Goal: Information Seeking & Learning: Learn about a topic

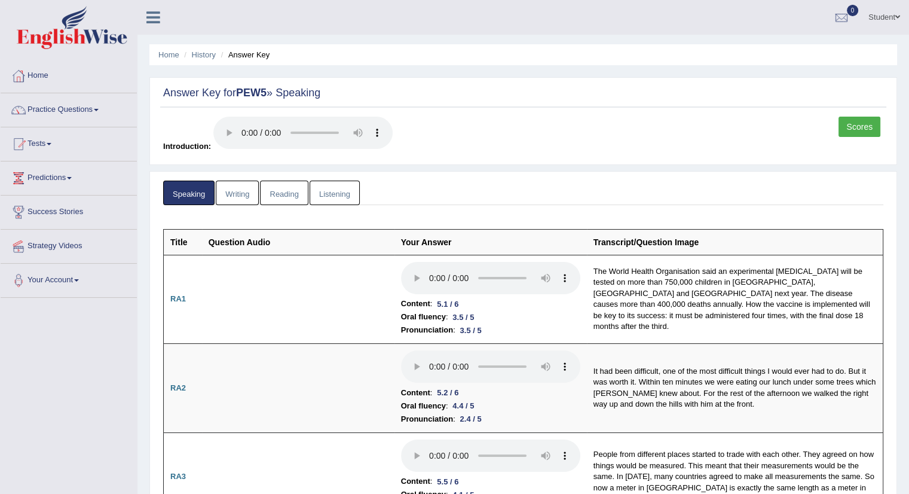
click at [232, 193] on link "Writing" at bounding box center [237, 192] width 43 height 25
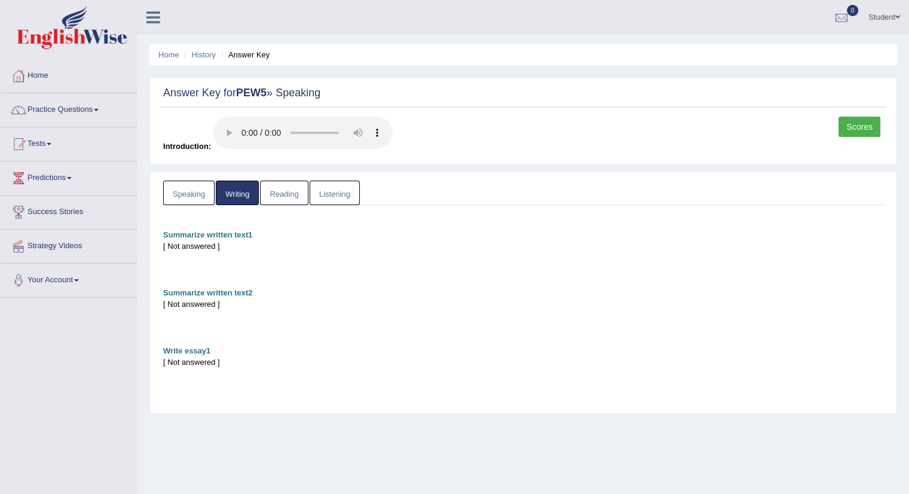
click at [286, 194] on link "Reading" at bounding box center [284, 192] width 48 height 25
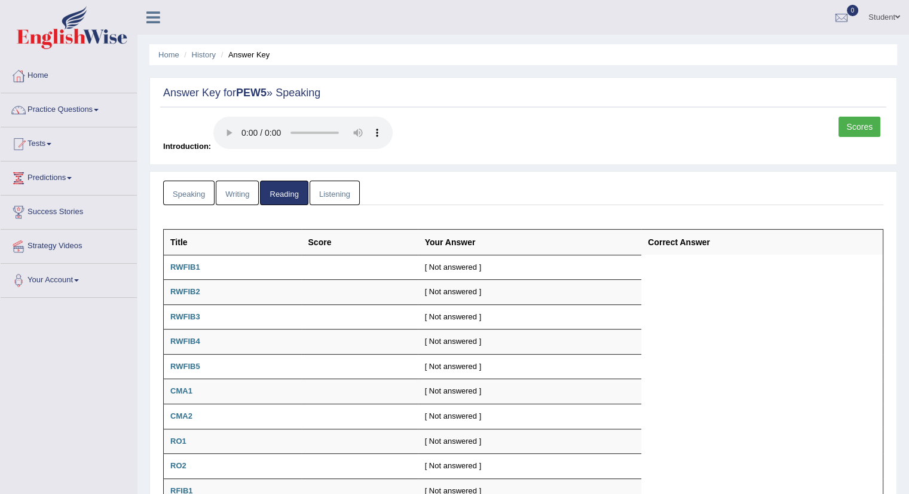
click at [325, 192] on link "Listening" at bounding box center [335, 192] width 50 height 25
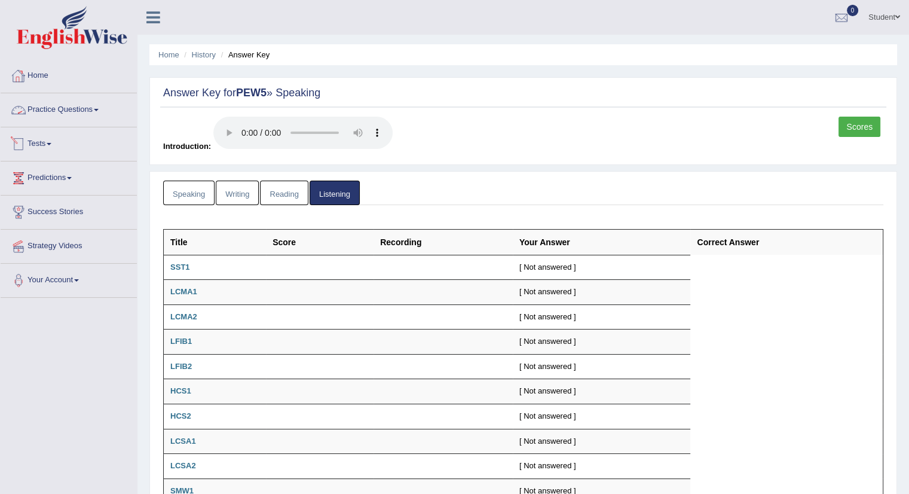
click at [38, 142] on link "Tests" at bounding box center [69, 142] width 136 height 30
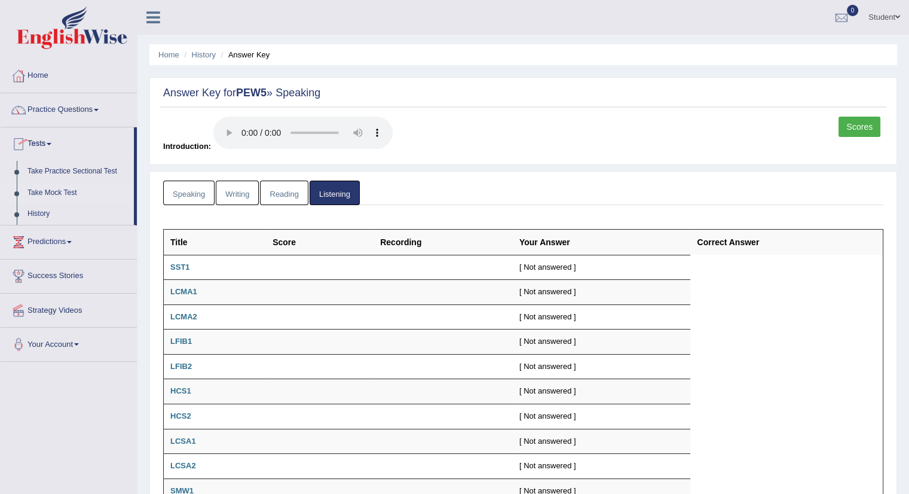
click at [66, 193] on link "Take Mock Test" at bounding box center [78, 193] width 112 height 22
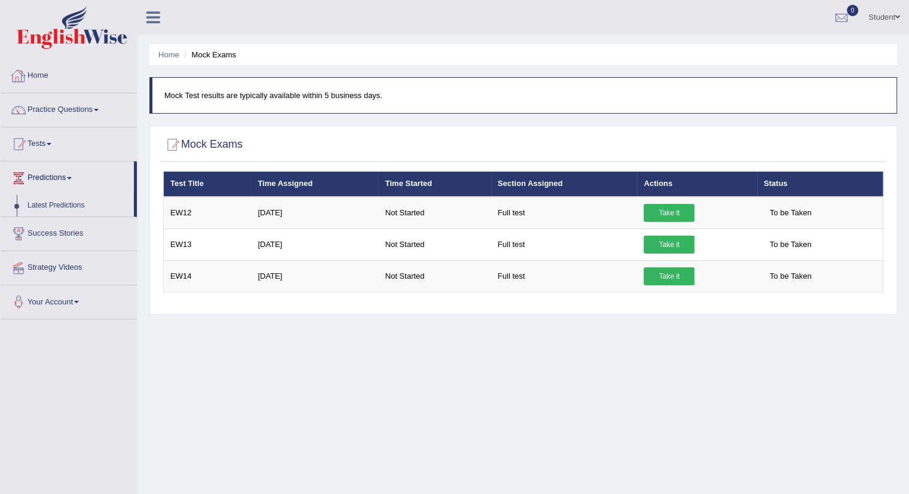
click at [31, 74] on link "Home" at bounding box center [69, 74] width 136 height 30
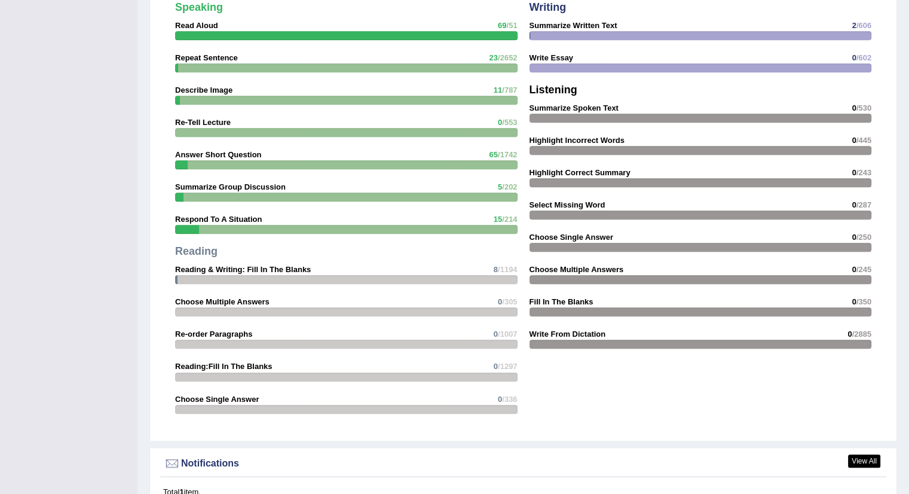
scroll to position [1195, 0]
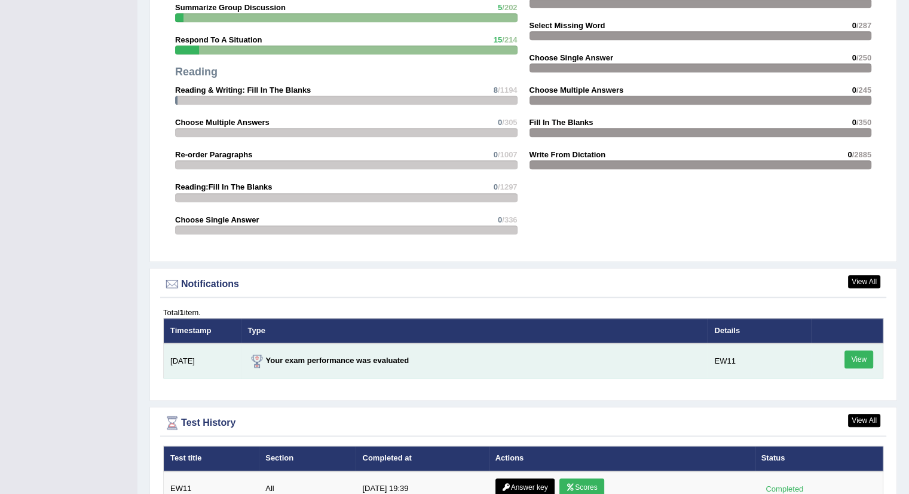
click at [460, 357] on td "Your exam performance was evaluated" at bounding box center [474, 360] width 467 height 35
click at [856, 357] on link "View" at bounding box center [859, 359] width 29 height 18
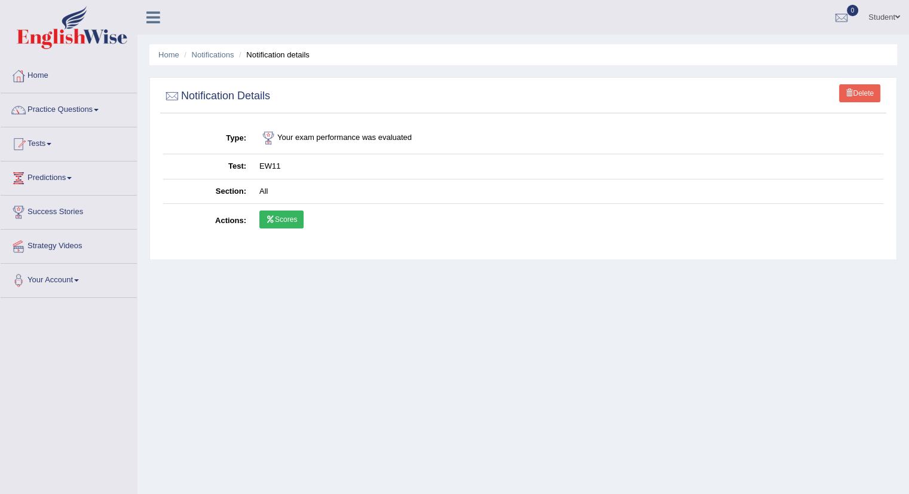
click at [282, 217] on link "Scores" at bounding box center [281, 219] width 44 height 18
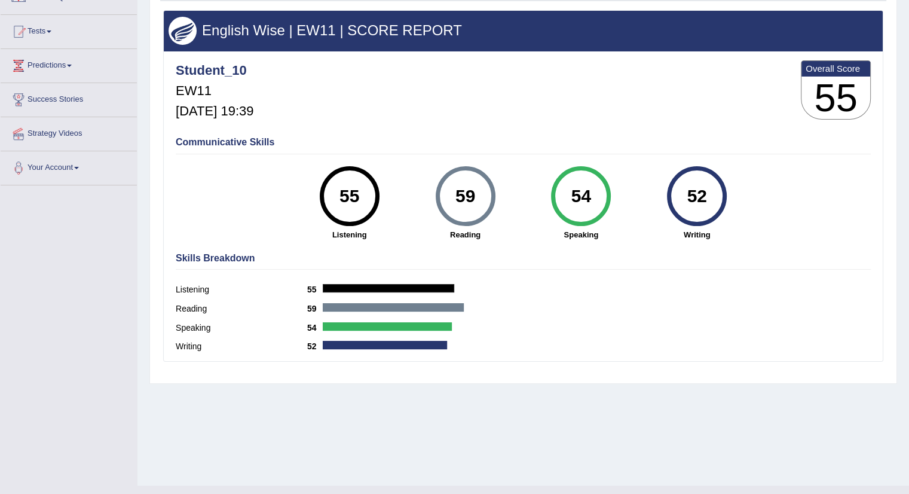
scroll to position [120, 0]
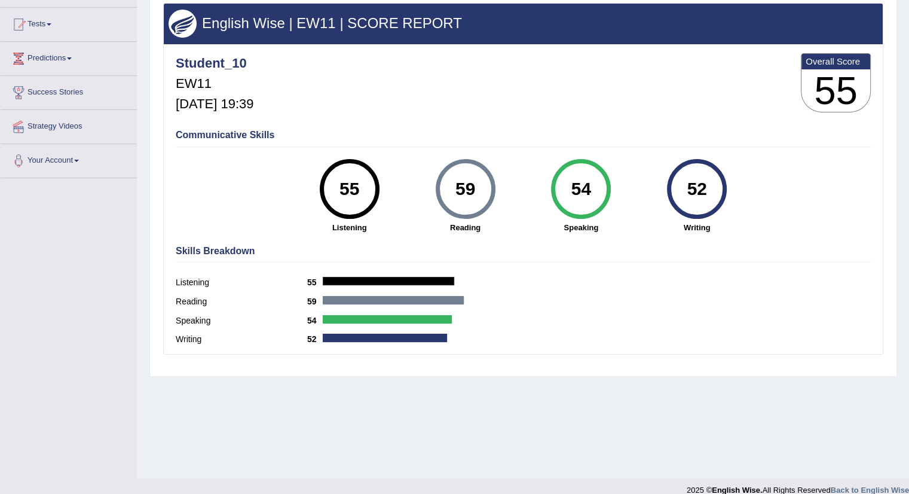
click at [344, 258] on div "Skills Breakdown Listening 55 Reading 59 Speaking 54 Writing 52" at bounding box center [523, 297] width 701 height 114
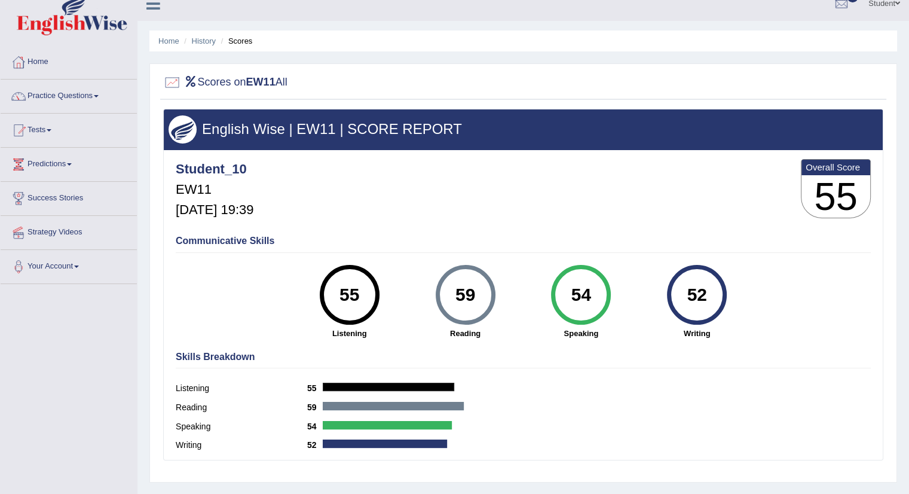
scroll to position [0, 0]
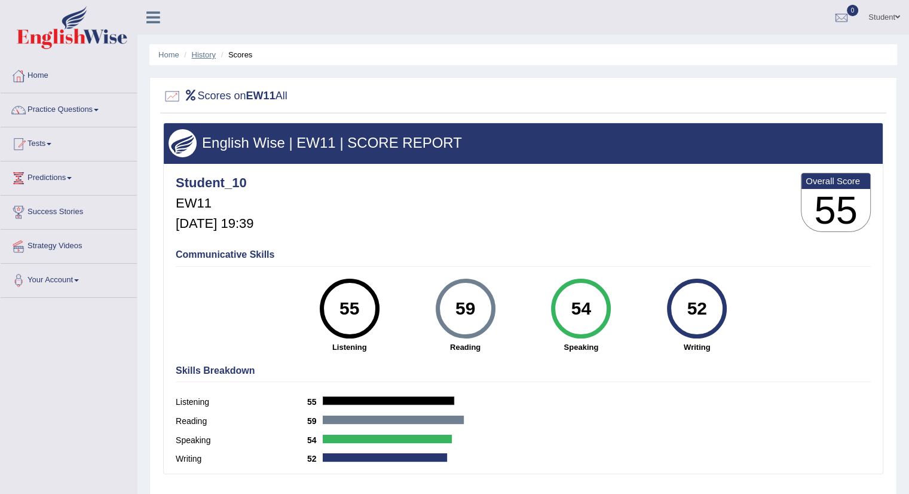
click at [200, 54] on link "History" at bounding box center [204, 54] width 24 height 9
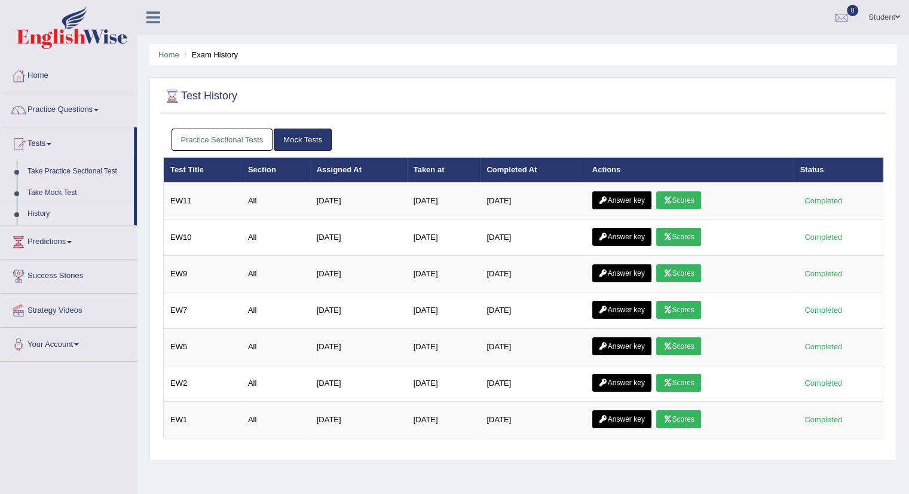
click at [296, 140] on link "Mock Tests" at bounding box center [303, 139] width 58 height 22
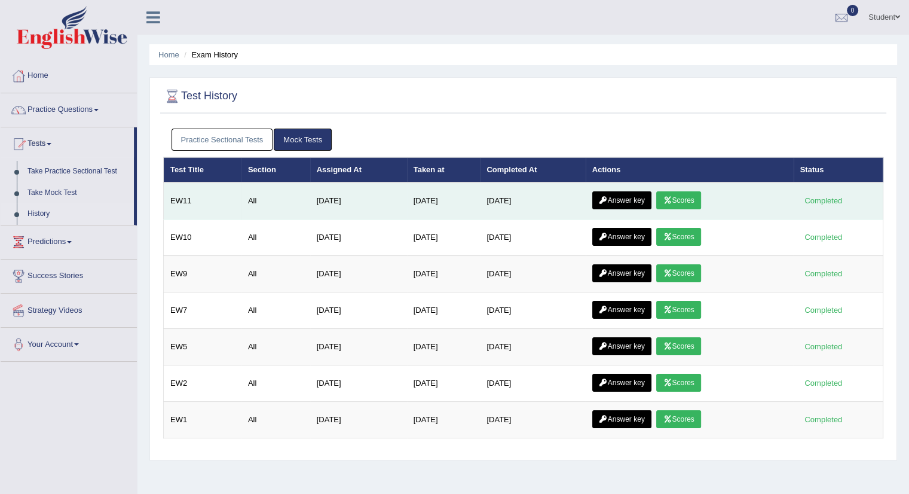
click at [622, 200] on link "Answer key" at bounding box center [621, 200] width 59 height 18
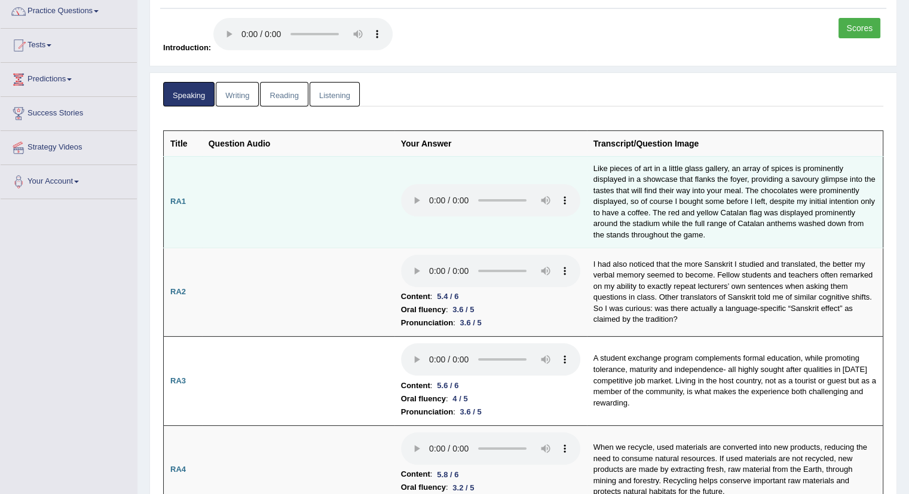
scroll to position [120, 0]
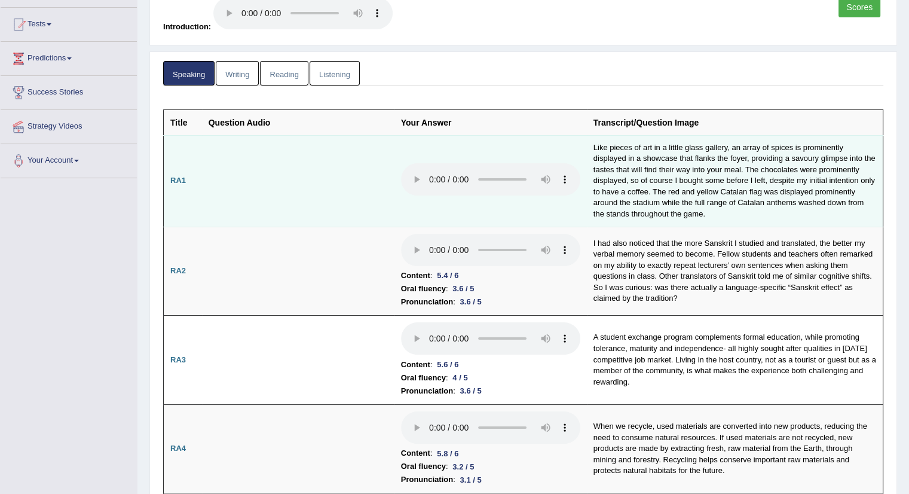
click at [509, 209] on td at bounding box center [490, 180] width 192 height 91
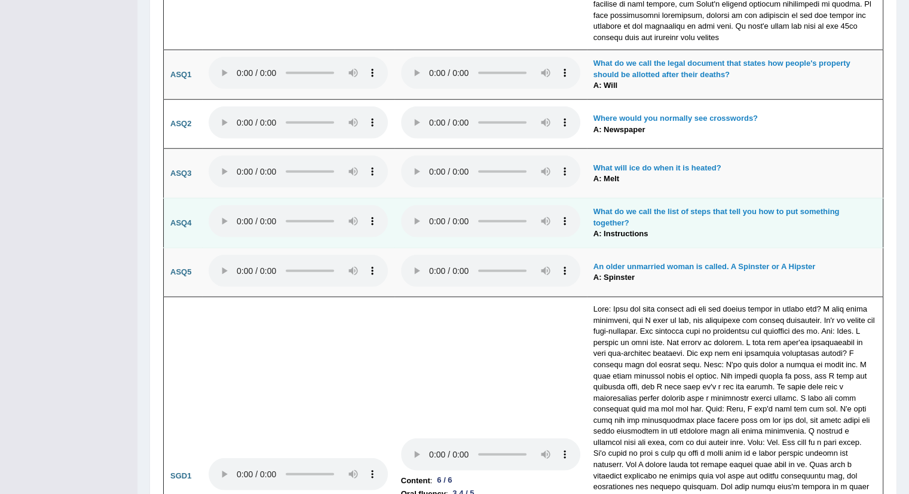
scroll to position [3287, 0]
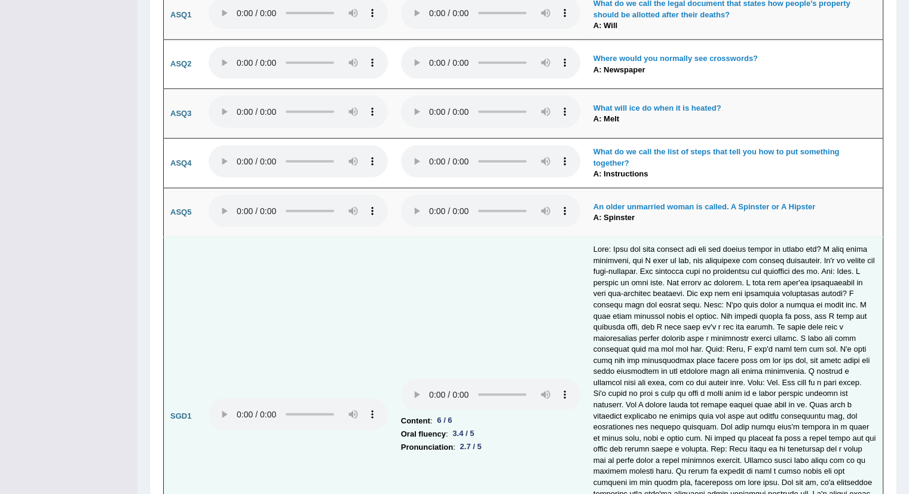
click at [775, 371] on td at bounding box center [735, 415] width 296 height 357
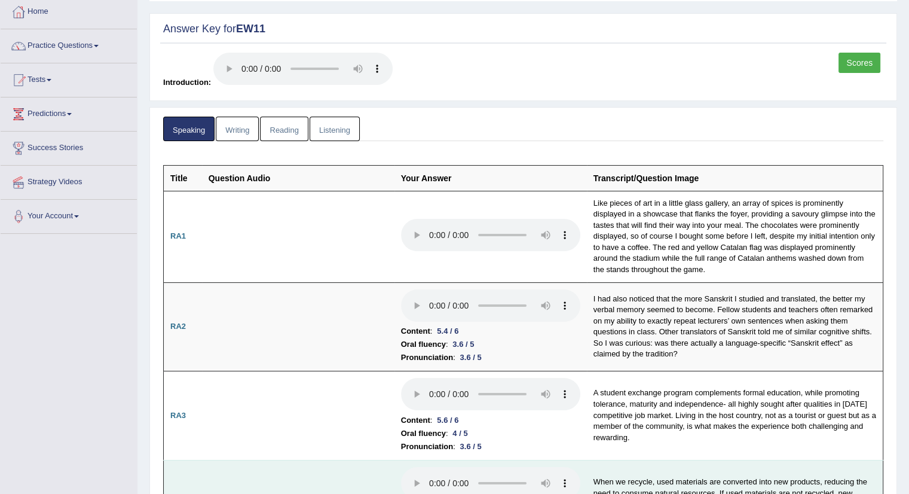
scroll to position [0, 0]
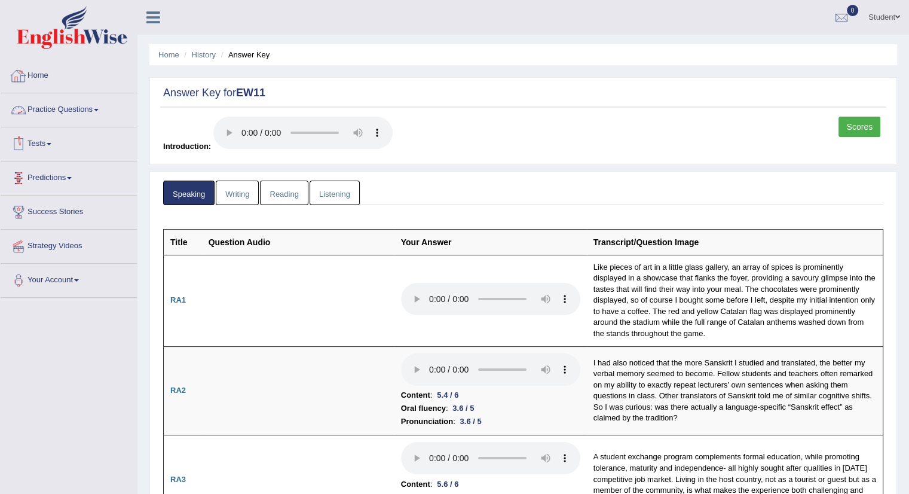
click at [42, 142] on link "Tests" at bounding box center [69, 142] width 136 height 30
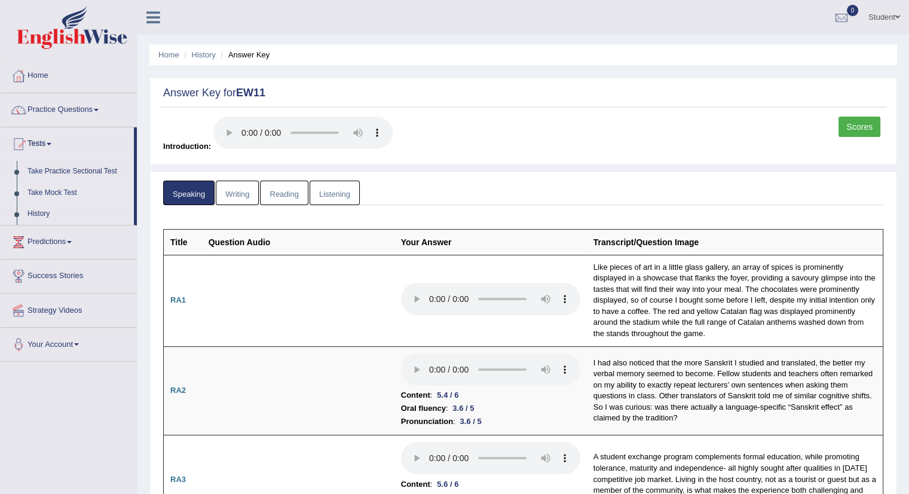
click at [48, 193] on link "Take Mock Test" at bounding box center [78, 193] width 112 height 22
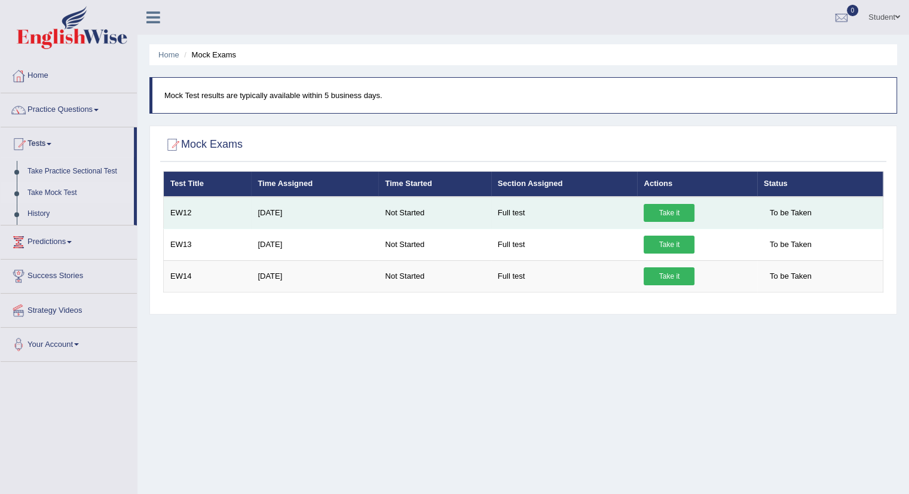
click at [654, 213] on link "Take it" at bounding box center [669, 213] width 51 height 18
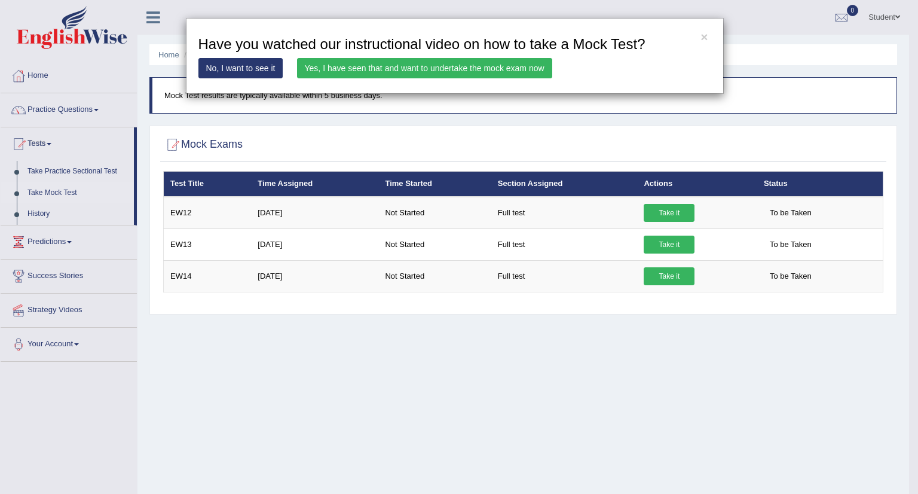
click at [385, 68] on link "Yes, I have seen that and want to undertake the mock exam now" at bounding box center [424, 68] width 255 height 20
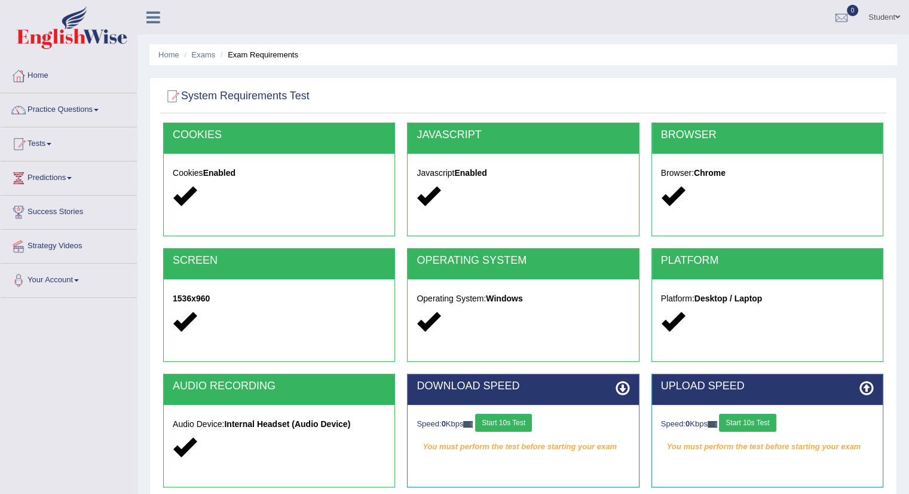
click at [512, 423] on button "Start 10s Test" at bounding box center [503, 423] width 57 height 18
click at [749, 423] on button "Start 10s Test" at bounding box center [747, 423] width 57 height 18
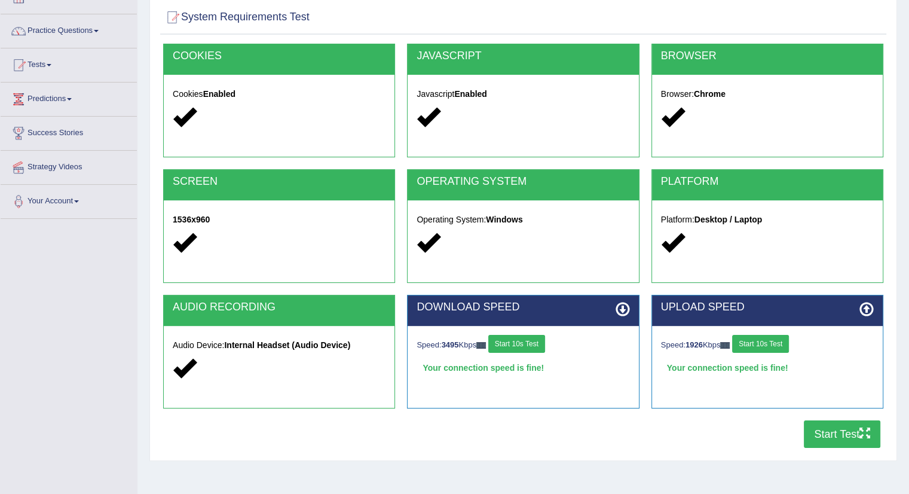
scroll to position [134, 0]
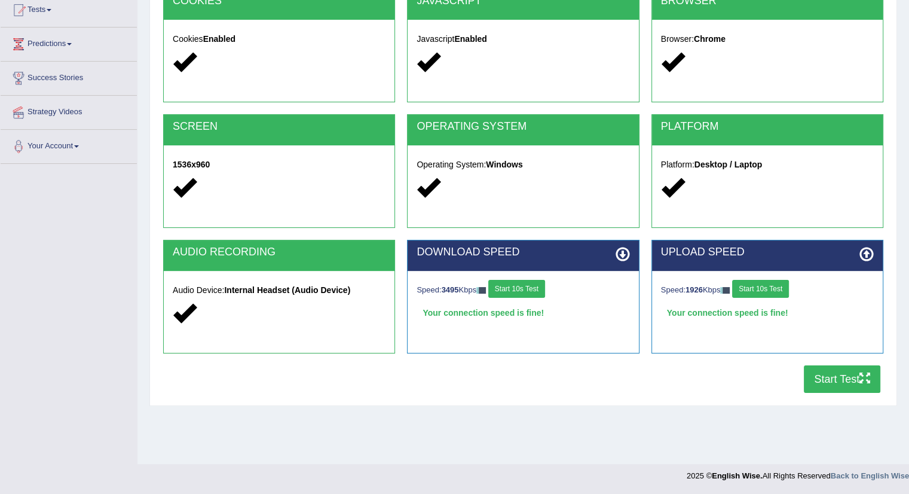
click at [837, 380] on button "Start Test" at bounding box center [842, 378] width 77 height 27
